Goal: Information Seeking & Learning: Learn about a topic

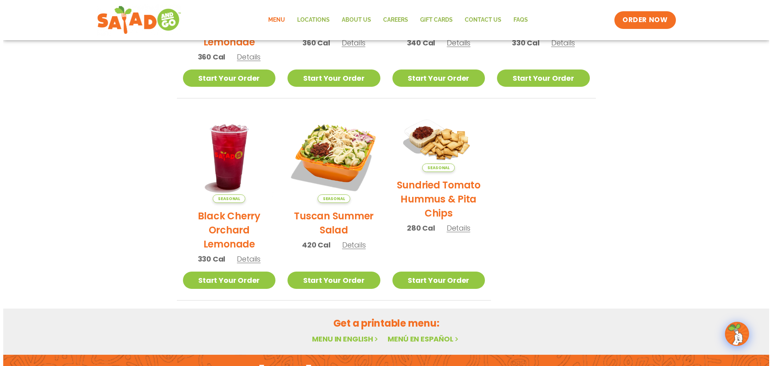
scroll to position [322, 0]
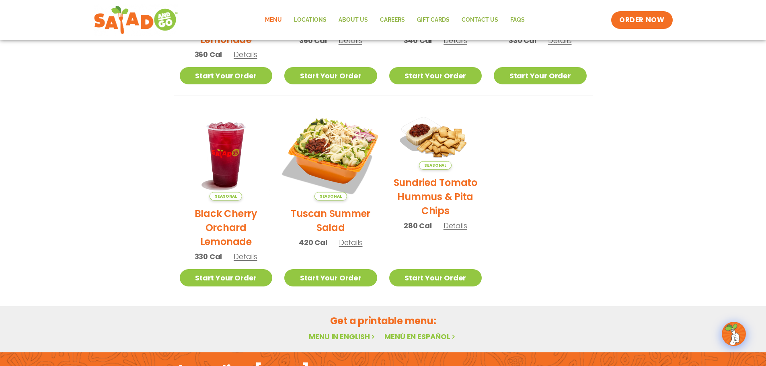
click at [339, 146] on img at bounding box center [330, 154] width 109 height 109
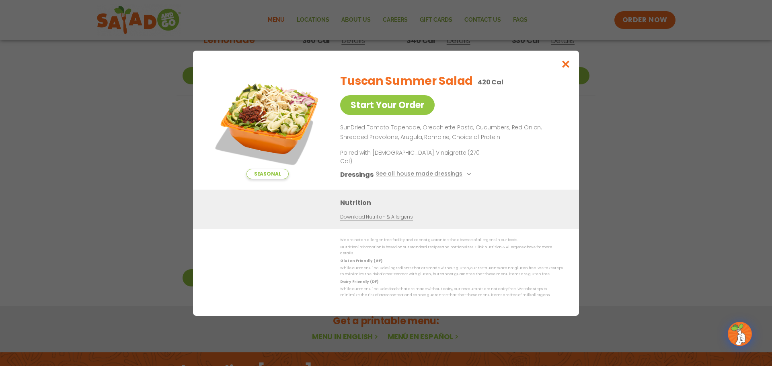
click at [463, 142] on p "SunDried Tomato Tapenade, Orecchiette Pasta, Cucumbers, Red Onion, Shredded Pro…" at bounding box center [450, 132] width 220 height 19
click at [565, 68] on icon "Close modal" at bounding box center [566, 64] width 10 height 8
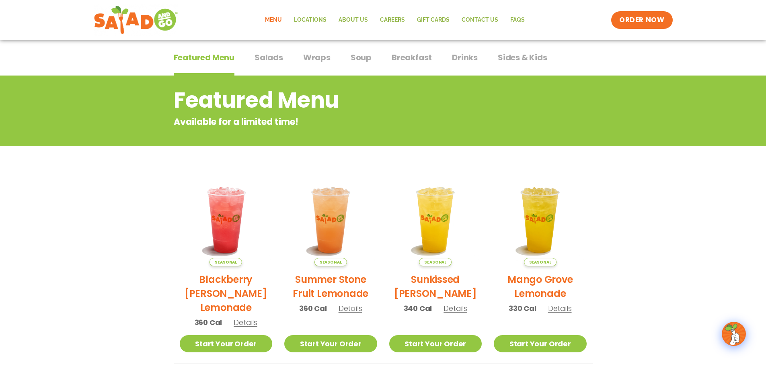
scroll to position [0, 0]
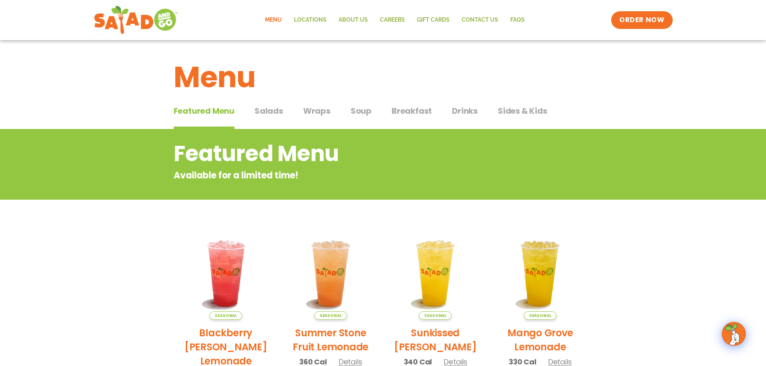
click at [312, 109] on span "Wraps" at bounding box center [316, 111] width 27 height 12
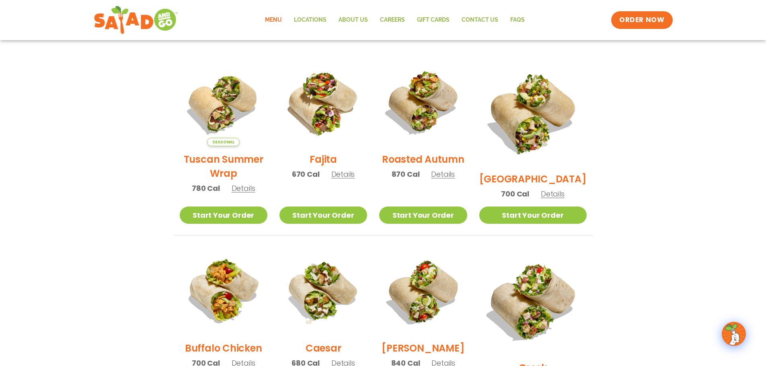
scroll to position [201, 0]
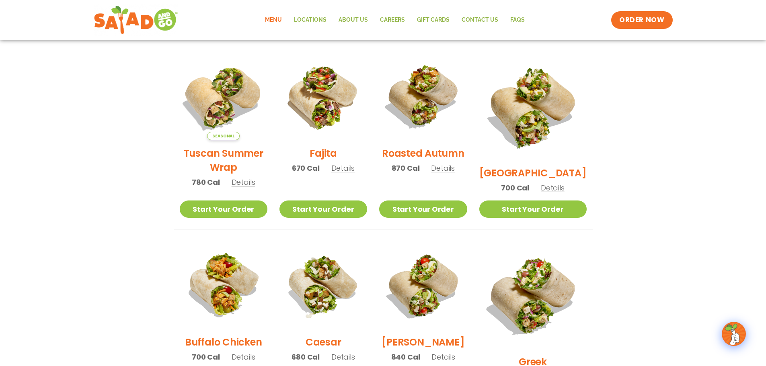
click at [232, 80] on img at bounding box center [223, 96] width 103 height 103
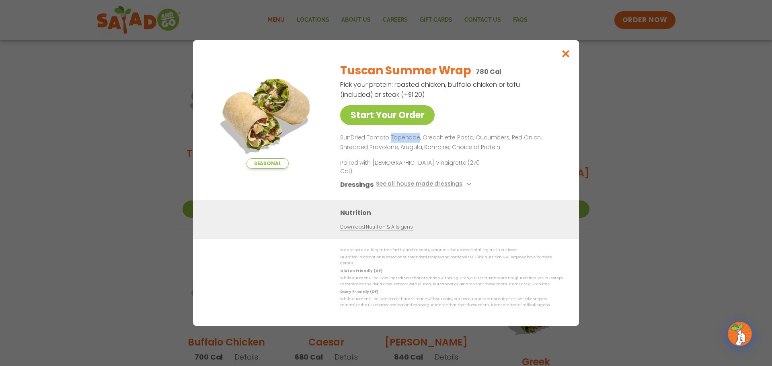
drag, startPoint x: 390, startPoint y: 144, endPoint x: 416, endPoint y: 145, distance: 26.6
click at [416, 145] on p "SunDried Tomato Tapenade, Orecchiette Pasta, Cucumbers, Red Onion, Shredded Pro…" at bounding box center [450, 142] width 220 height 19
drag, startPoint x: 414, startPoint y: 145, endPoint x: 403, endPoint y: 145, distance: 10.5
copy p "Tapenade"
click at [569, 58] on icon "Close modal" at bounding box center [566, 53] width 10 height 8
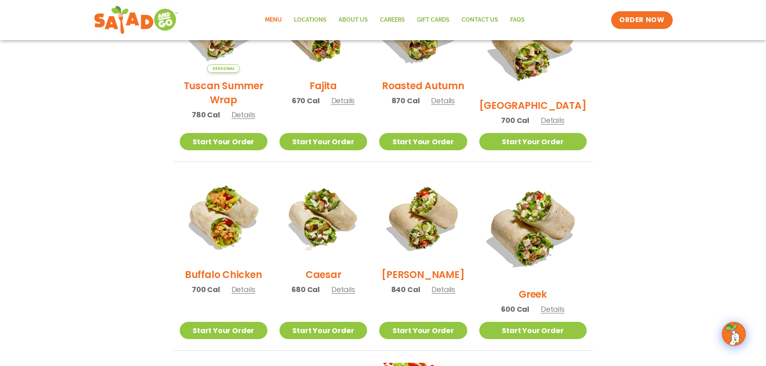
scroll to position [282, 0]
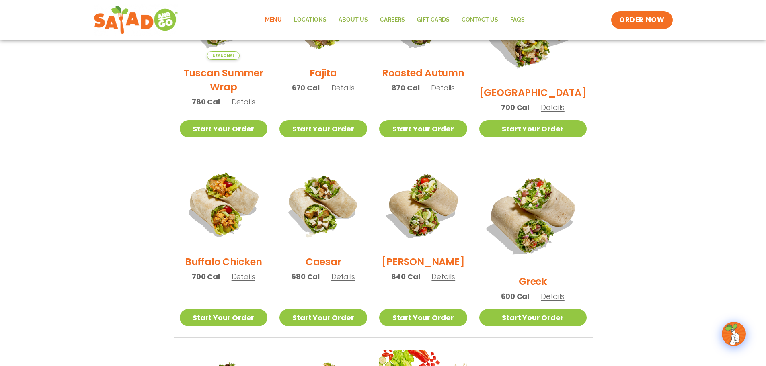
click at [554, 292] on span "Details" at bounding box center [553, 297] width 24 height 10
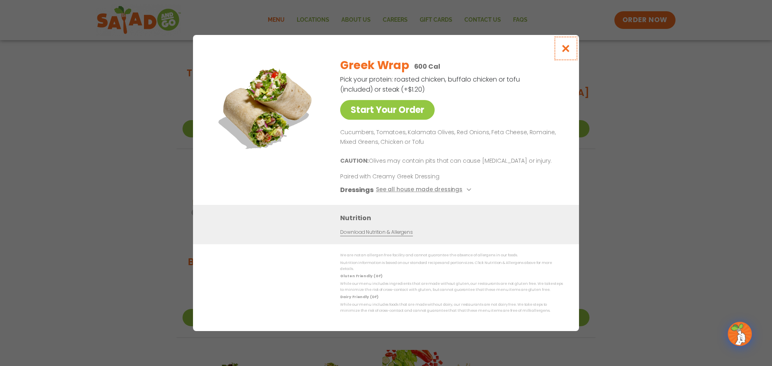
click at [566, 53] on icon "Close modal" at bounding box center [566, 48] width 10 height 8
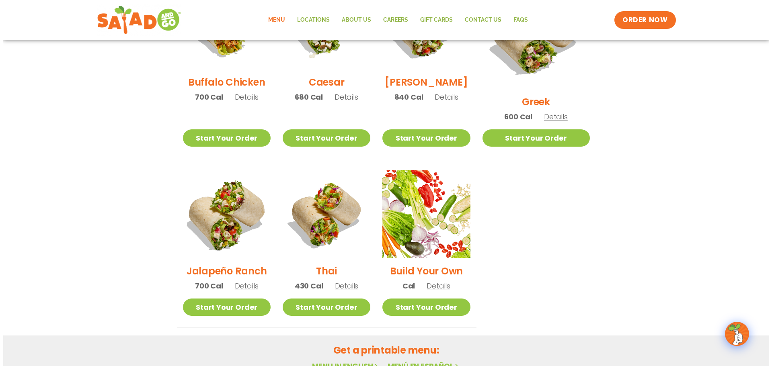
scroll to position [483, 0]
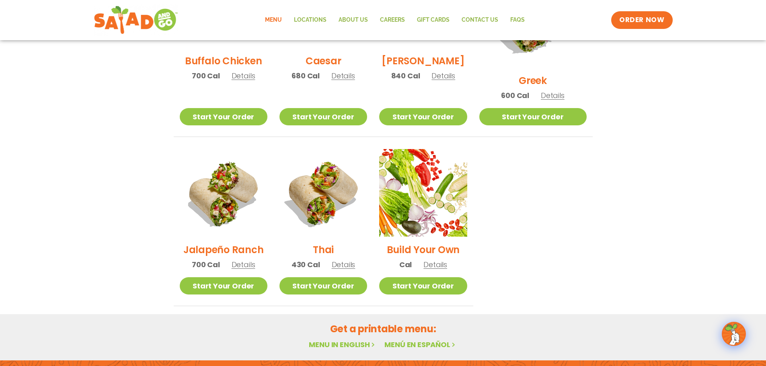
click at [353, 260] on span "Details" at bounding box center [344, 265] width 24 height 10
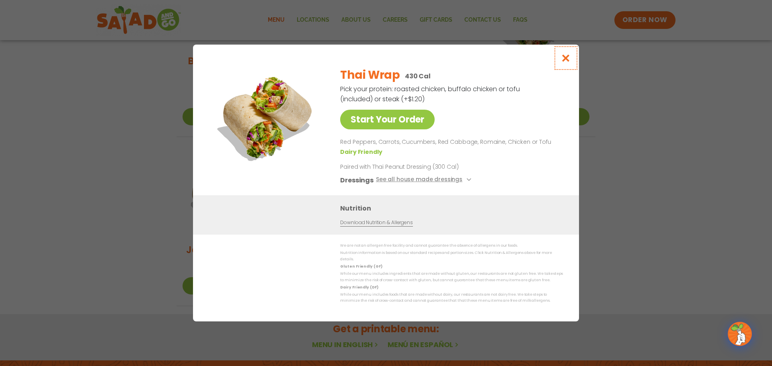
click at [569, 61] on icon "Close modal" at bounding box center [566, 58] width 10 height 8
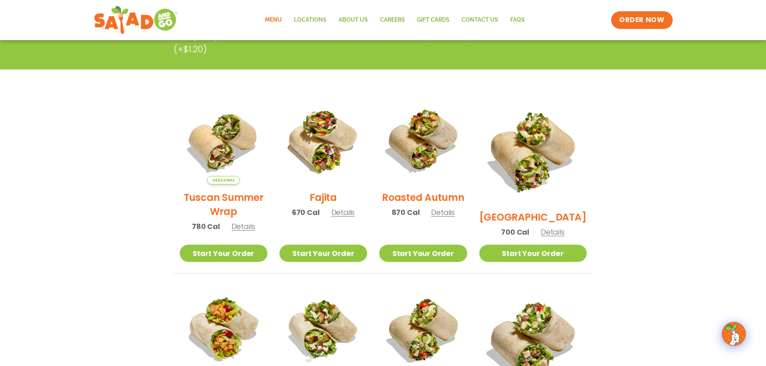
scroll to position [171, 0]
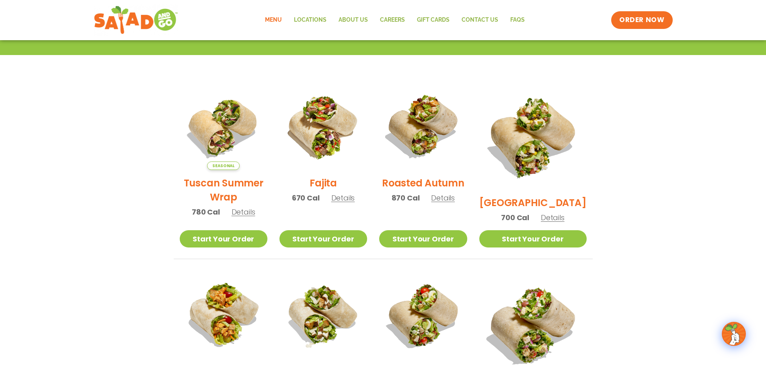
click at [546, 111] on img at bounding box center [532, 135] width 107 height 107
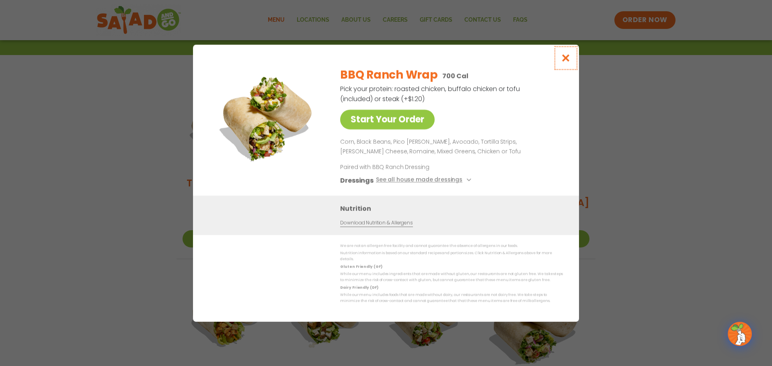
click at [568, 60] on icon "Close modal" at bounding box center [566, 58] width 10 height 8
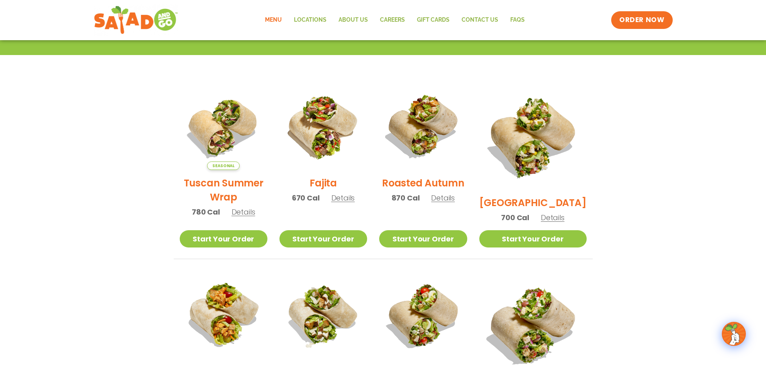
click at [554, 213] on span "Details" at bounding box center [553, 218] width 24 height 10
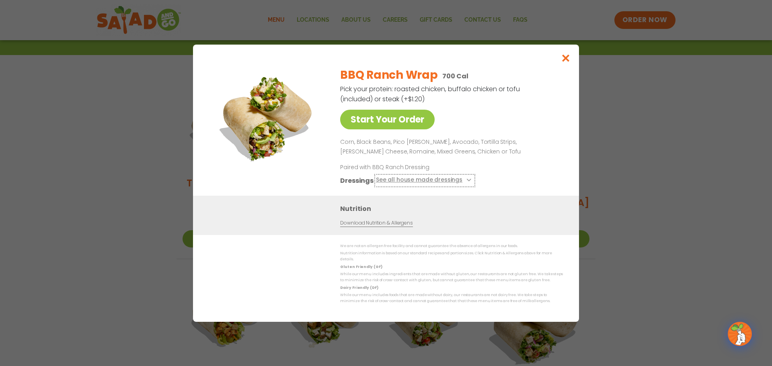
click at [405, 182] on button "See all house made dressings" at bounding box center [425, 180] width 98 height 10
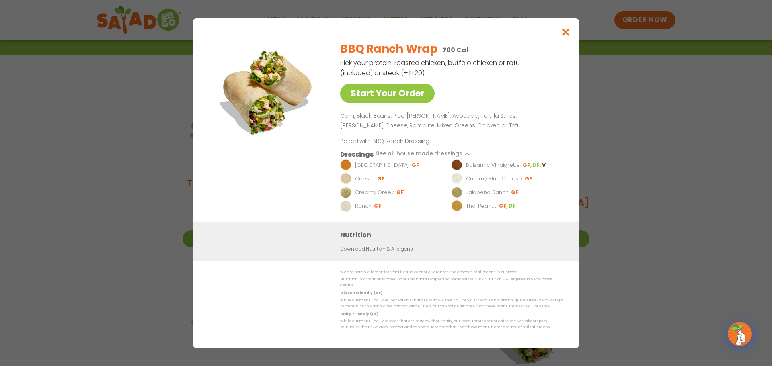
click at [372, 131] on p "Corn, Black Beans, Pico [PERSON_NAME], Avocado, Tortilla Strips, [PERSON_NAME] …" at bounding box center [450, 120] width 220 height 19
click at [568, 33] on icon "Close modal" at bounding box center [566, 32] width 10 height 8
